Goal: Use online tool/utility: Utilize a website feature to perform a specific function

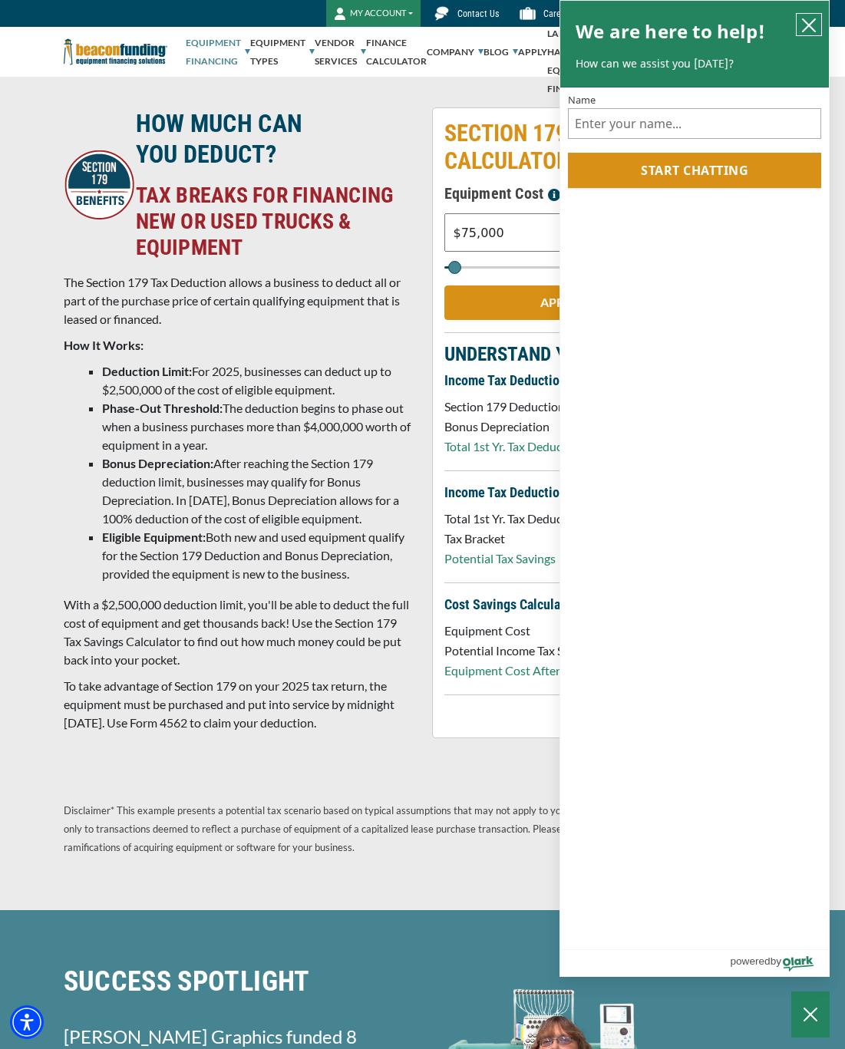
click at [802, 20] on icon "close chatbox" at bounding box center [808, 25] width 15 height 15
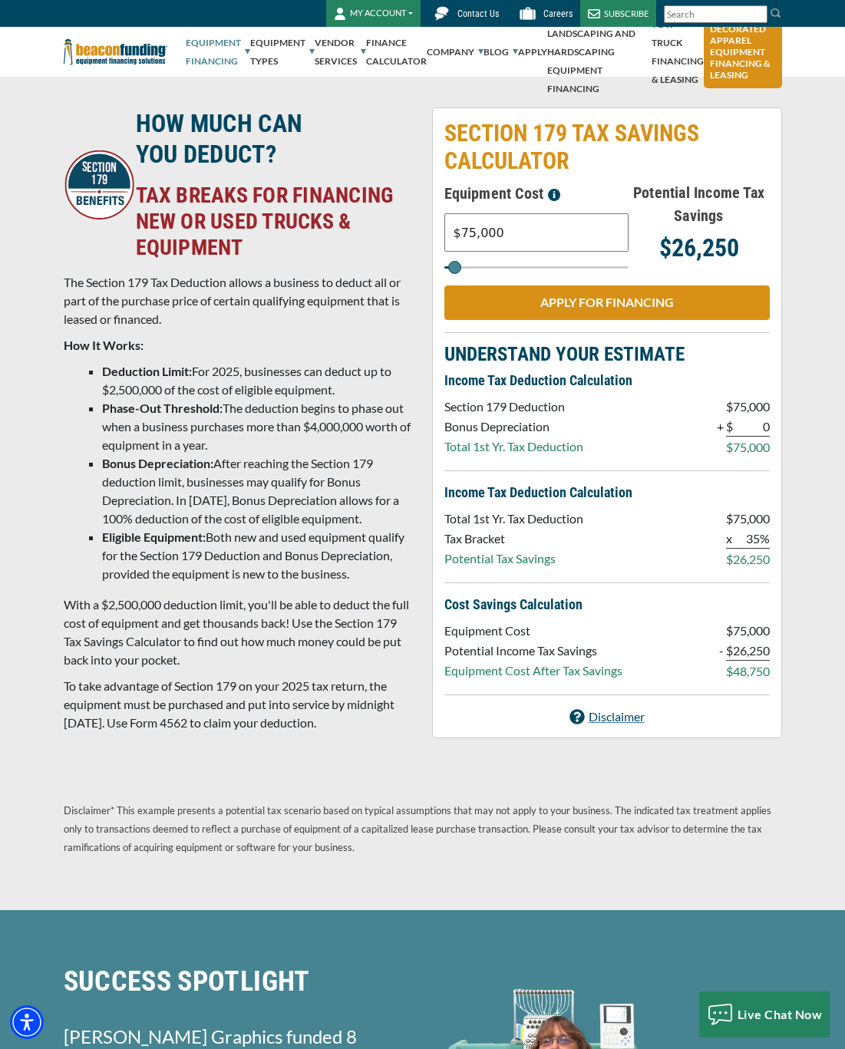
drag, startPoint x: 542, startPoint y: 222, endPoint x: 378, endPoint y: 235, distance: 164.0
click at [378, 235] on div "HOW MUCH CAN YOU DEDUCT? TAX BREAKS FOR FINANCING NEW OR USED TRUCKS & EQUIPMEN…" at bounding box center [422, 423] width 736 height 632
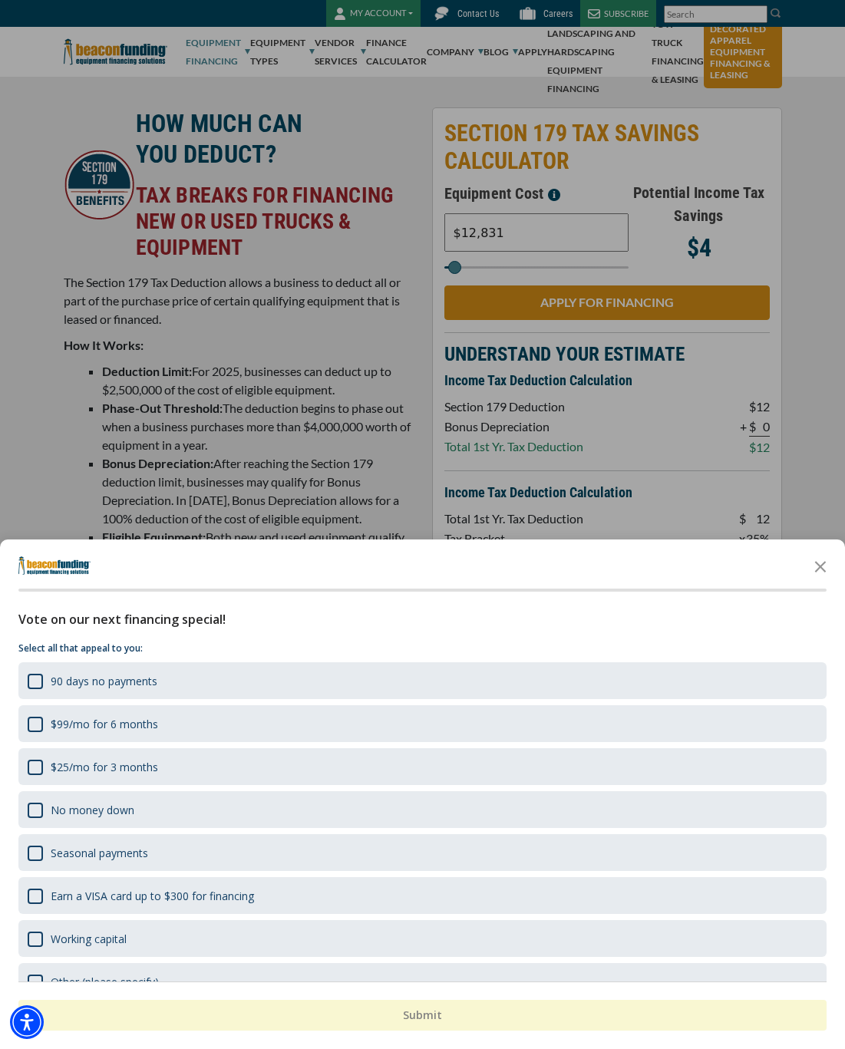
type input "$12,8318"
type input "13000"
type input "$128,318"
type input "128000"
type input "$128,318"
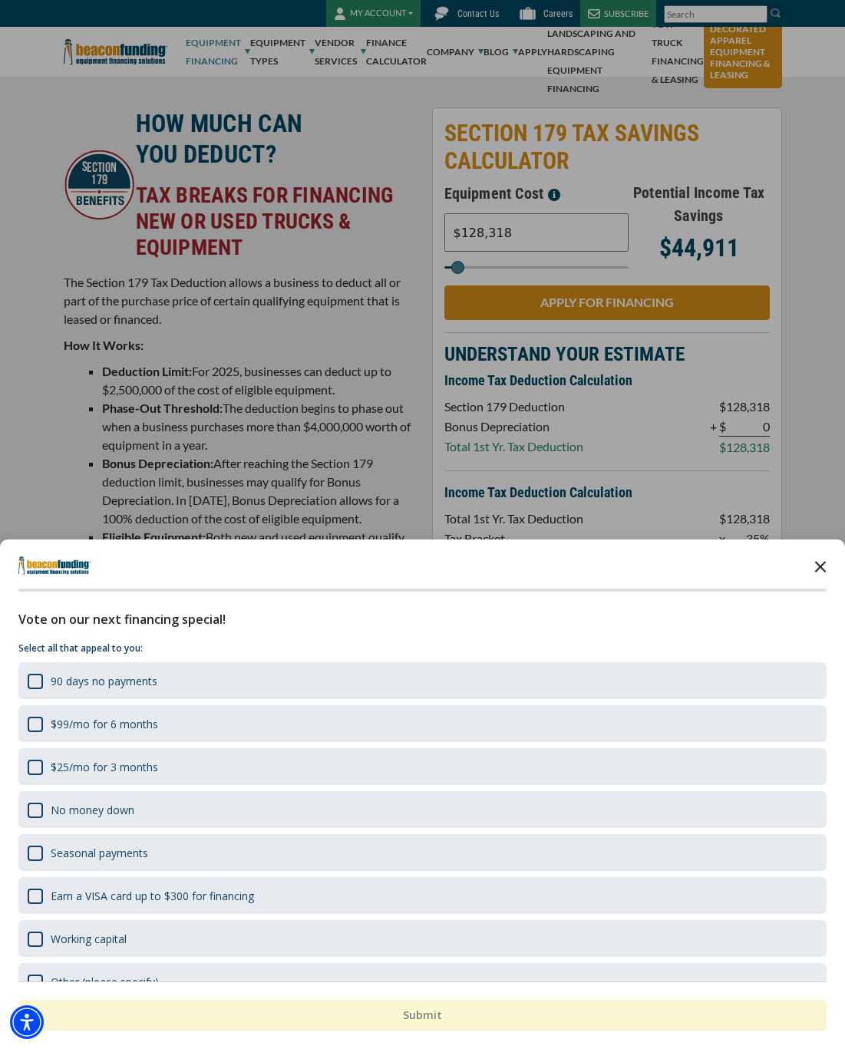
click at [825, 568] on icon "Close the survey" at bounding box center [820, 565] width 31 height 31
